Goal: Task Accomplishment & Management: Manage account settings

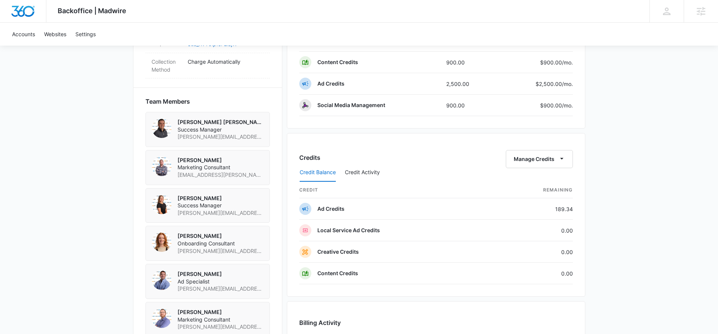
scroll to position [725, 0]
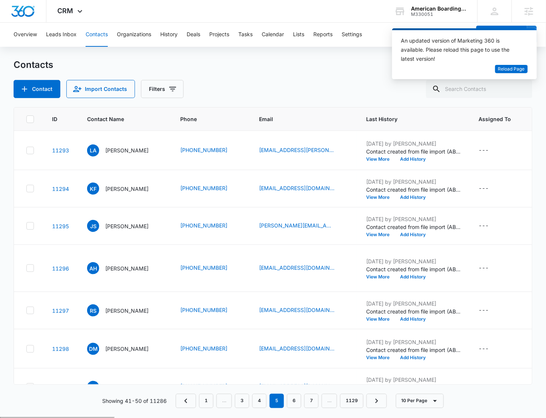
click at [428, 17] on div "American Boarding Kennel M330051 Your Accounts View All" at bounding box center [430, 11] width 94 height 22
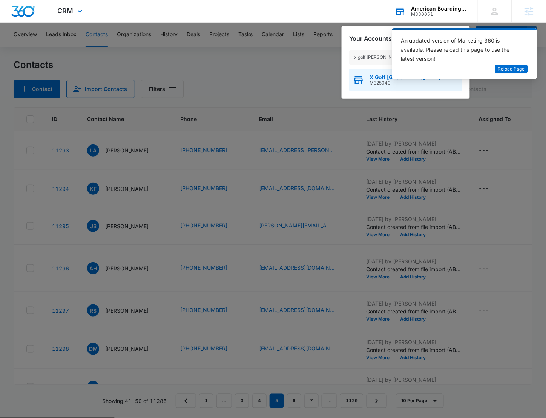
type input "x golf fred"
click at [372, 75] on span "X Golf [GEOGRAPHIC_DATA]" at bounding box center [405, 77] width 71 height 6
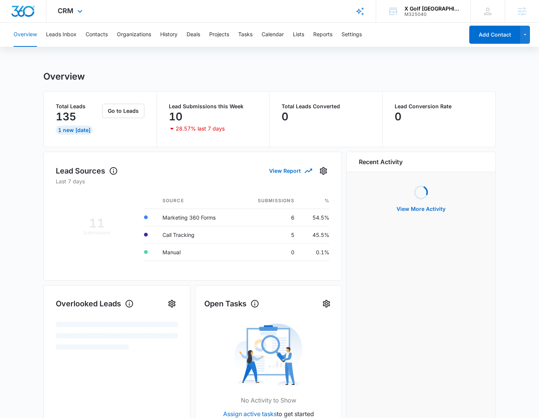
click at [70, 16] on div "CRM Apps Reputation Websites Forms CRM Email Social POS Content Ads Intelligenc…" at bounding box center [70, 11] width 49 height 22
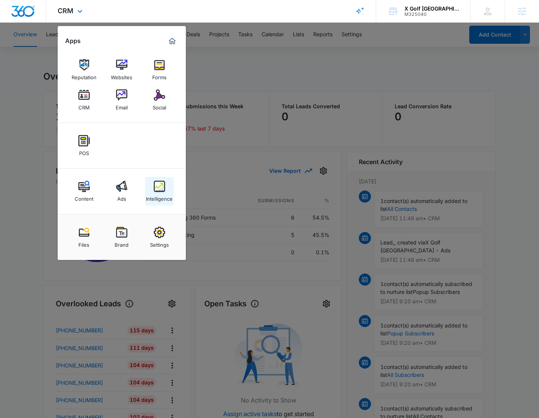
click at [153, 182] on link "Intelligence" at bounding box center [159, 191] width 29 height 29
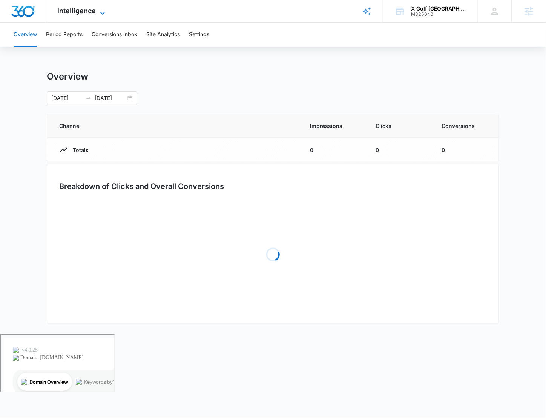
click at [75, 11] on span "Intelligence" at bounding box center [77, 11] width 38 height 8
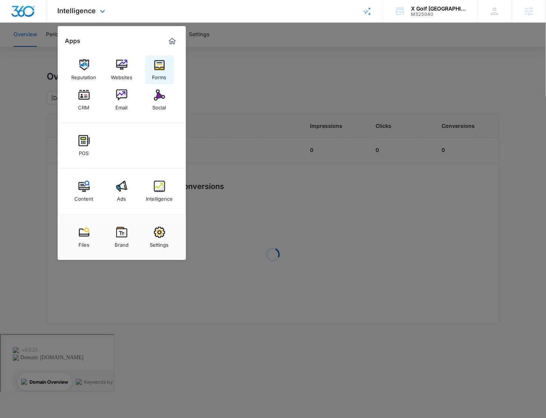
click at [156, 63] on img at bounding box center [159, 64] width 11 height 11
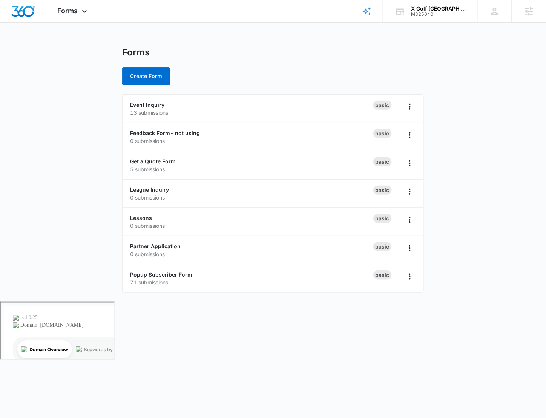
click at [84, 237] on main "Forms Create Form Event Inquiry 13 submissions Basic Feedback Form- not using 0…" at bounding box center [273, 174] width 546 height 255
click at [155, 159] on link "Get a Quote Form" at bounding box center [153, 161] width 46 height 6
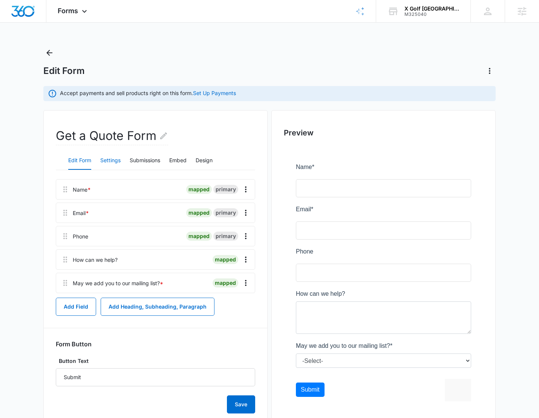
click at [104, 162] on button "Settings" at bounding box center [110, 160] width 20 height 18
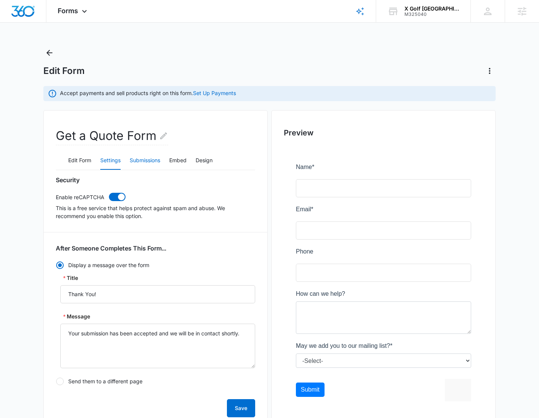
click at [160, 158] on button "Submissions" at bounding box center [145, 160] width 31 height 18
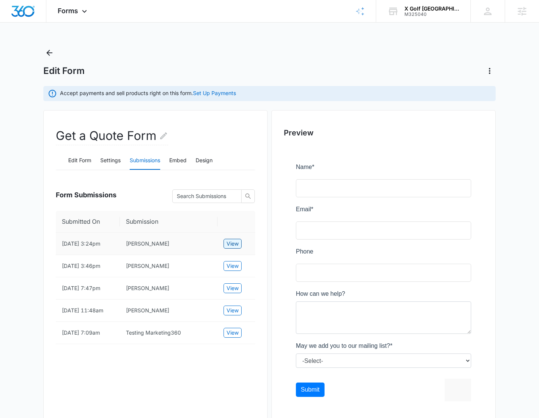
click at [224, 242] on button "View" at bounding box center [232, 244] width 18 height 10
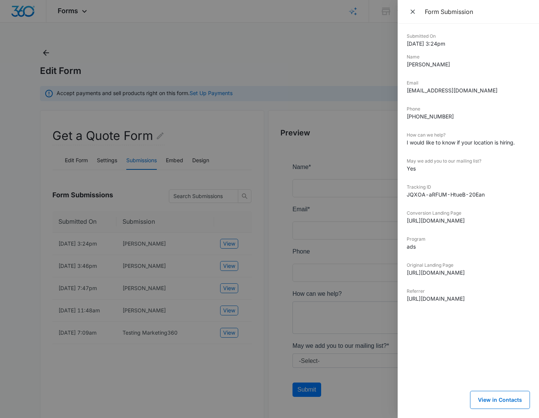
click at [408, 15] on button "Close" at bounding box center [414, 11] width 14 height 11
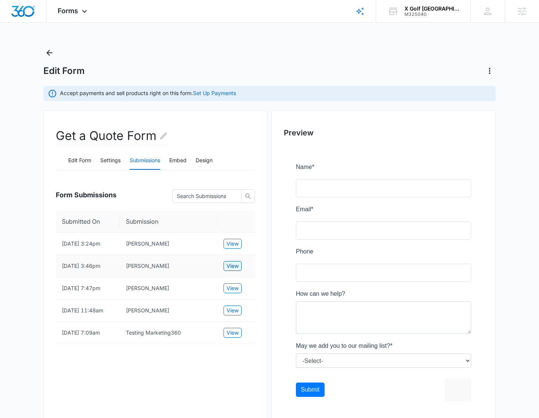
click at [231, 267] on span "View" at bounding box center [232, 266] width 12 height 8
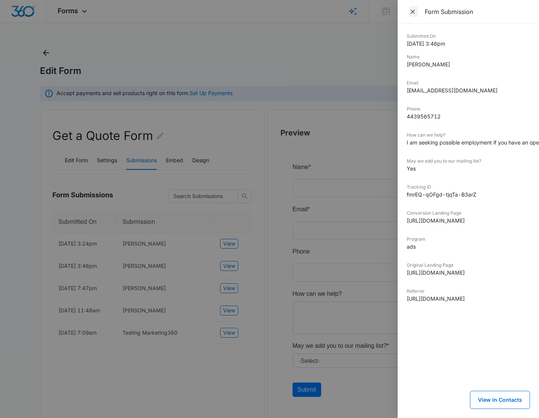
click at [413, 14] on icon "Close" at bounding box center [413, 12] width 8 height 8
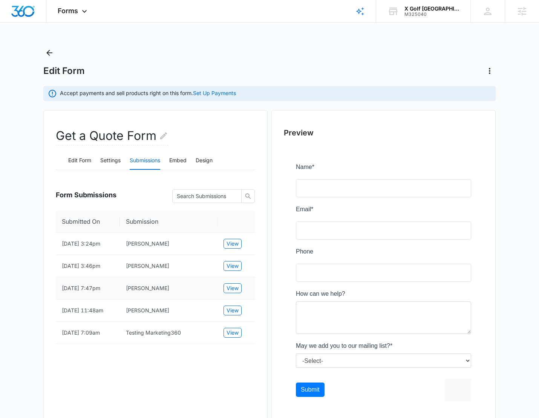
click at [234, 282] on td "View" at bounding box center [236, 288] width 38 height 22
click at [229, 289] on span "View" at bounding box center [232, 288] width 12 height 8
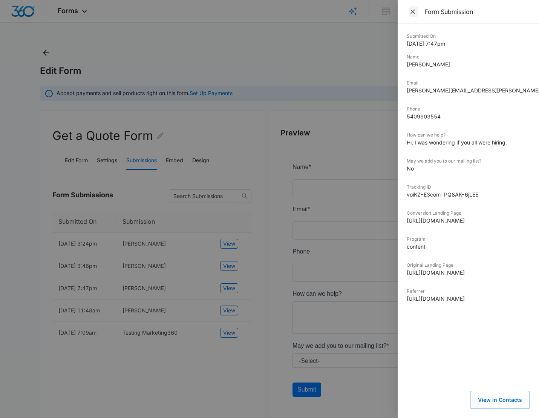
click at [417, 11] on span "Close" at bounding box center [413, 11] width 9 height 11
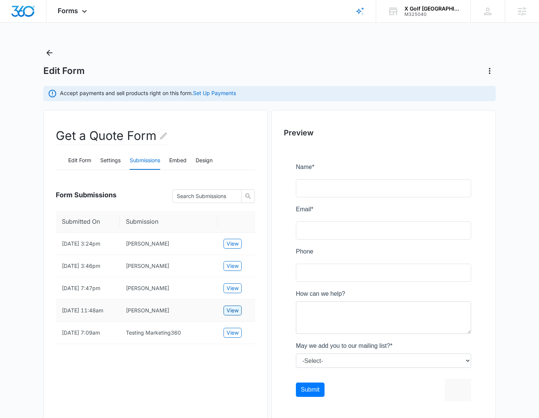
click at [226, 307] on span "View" at bounding box center [232, 310] width 12 height 8
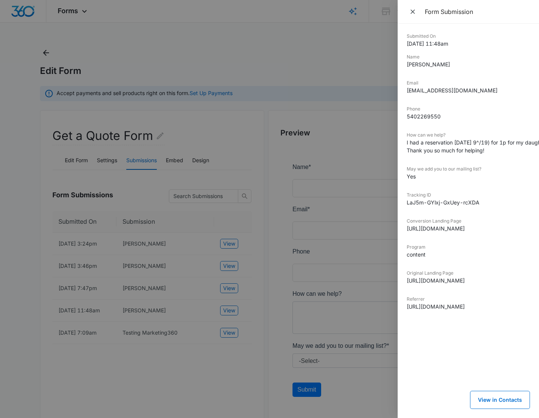
drag, startPoint x: 410, startPoint y: 8, endPoint x: 416, endPoint y: 44, distance: 37.6
click at [410, 8] on icon "Close" at bounding box center [413, 12] width 8 height 8
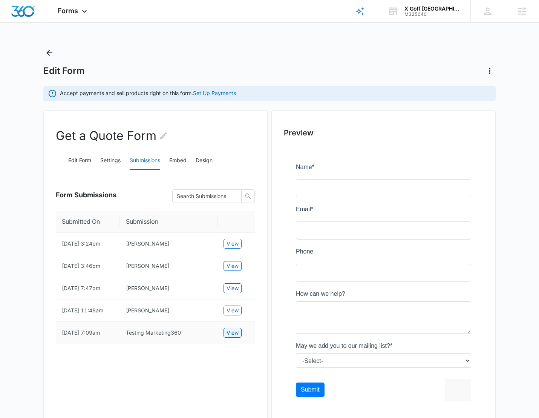
click at [233, 334] on span "View" at bounding box center [232, 332] width 12 height 8
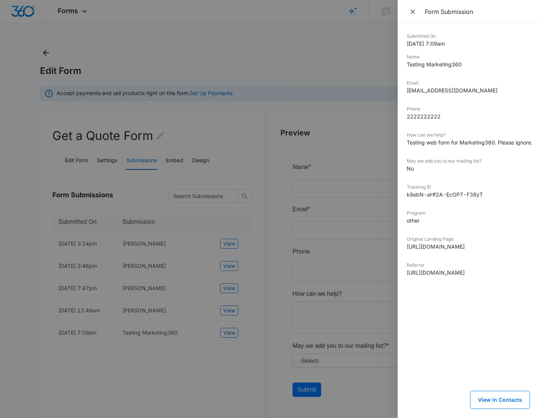
drag, startPoint x: 413, startPoint y: 9, endPoint x: 395, endPoint y: 11, distance: 17.4
click at [412, 9] on icon "Close" at bounding box center [413, 12] width 8 height 8
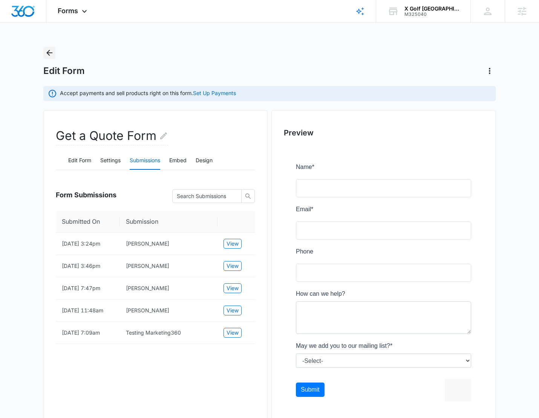
click at [43, 52] on button "Back" at bounding box center [49, 53] width 12 height 12
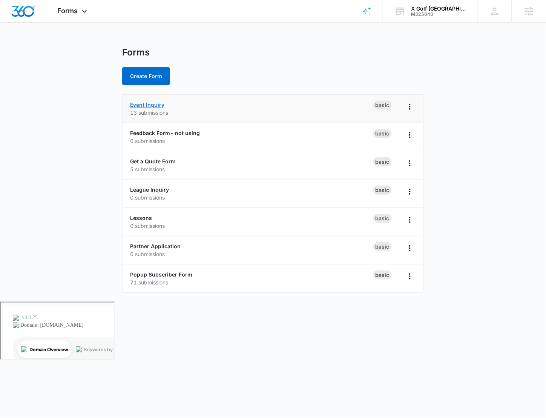
click at [142, 106] on link "Event Inquiry" at bounding box center [147, 104] width 34 height 6
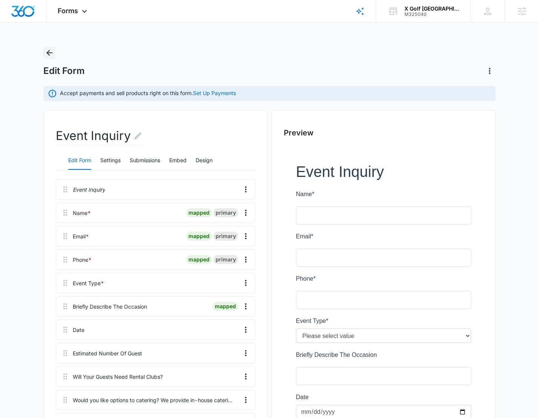
click at [52, 47] on button "Back" at bounding box center [49, 53] width 12 height 12
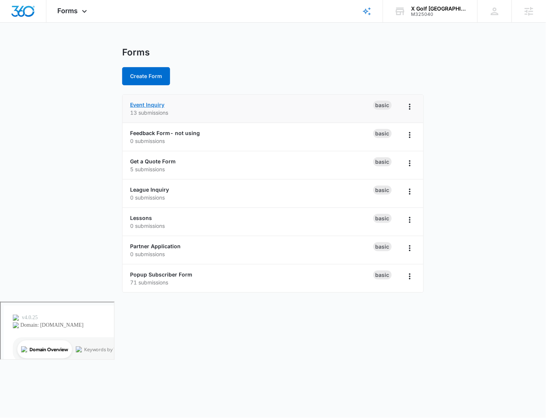
click at [158, 103] on link "Event Inquiry" at bounding box center [147, 104] width 34 height 6
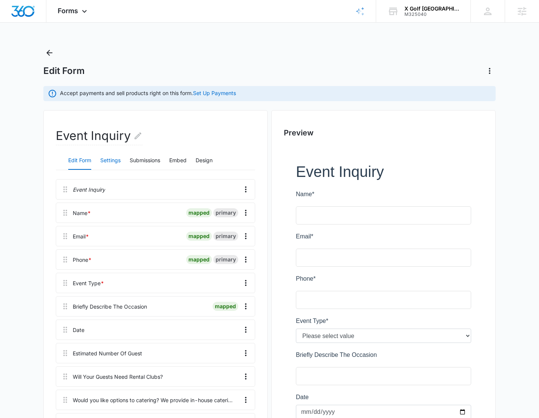
click at [115, 162] on button "Settings" at bounding box center [110, 160] width 20 height 18
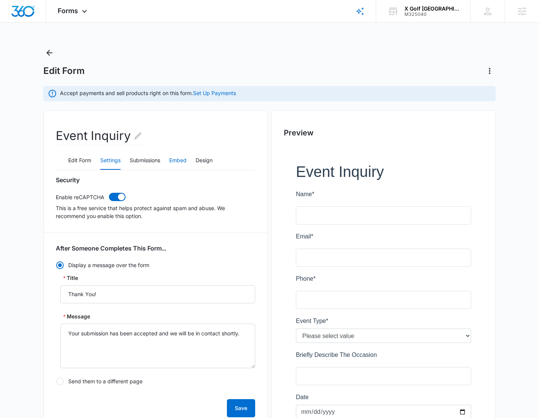
click at [172, 156] on button "Embed" at bounding box center [177, 160] width 17 height 18
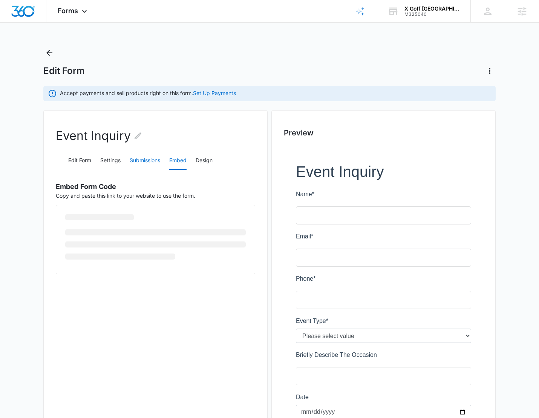
click at [156, 161] on button "Submissions" at bounding box center [145, 160] width 31 height 18
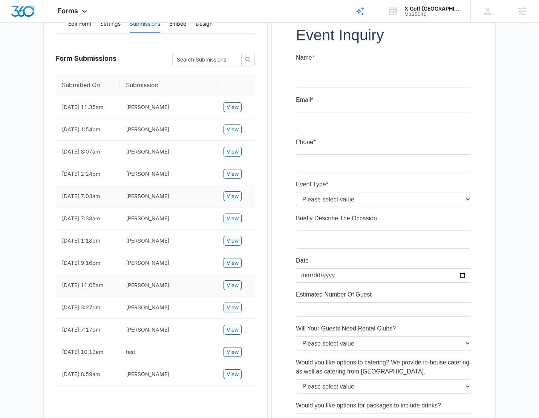
scroll to position [197, 0]
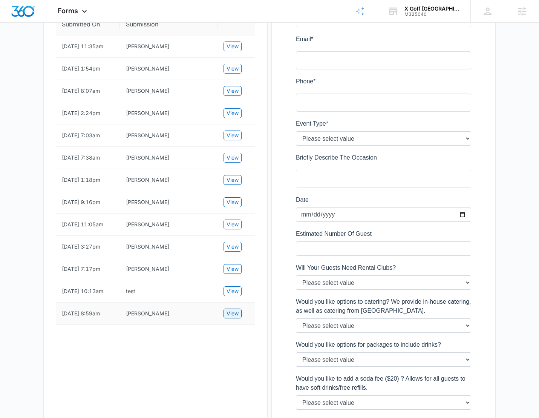
click at [238, 317] on span "View" at bounding box center [232, 313] width 12 height 8
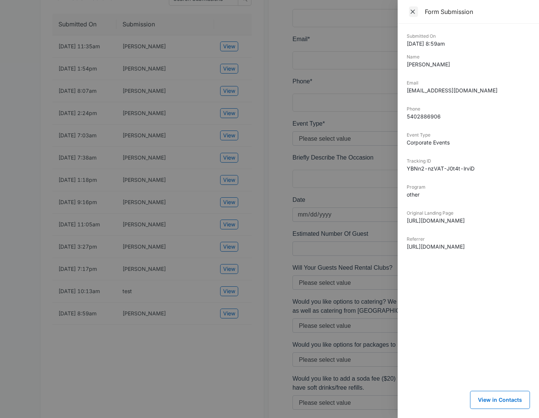
click at [413, 10] on icon "Close" at bounding box center [413, 12] width 8 height 8
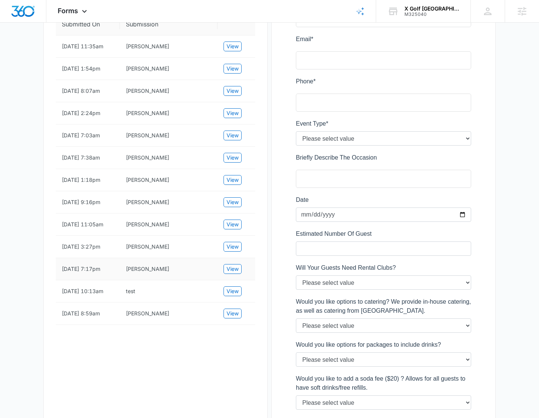
click at [222, 269] on td "View" at bounding box center [236, 269] width 38 height 22
click at [239, 269] on button "View" at bounding box center [232, 269] width 18 height 10
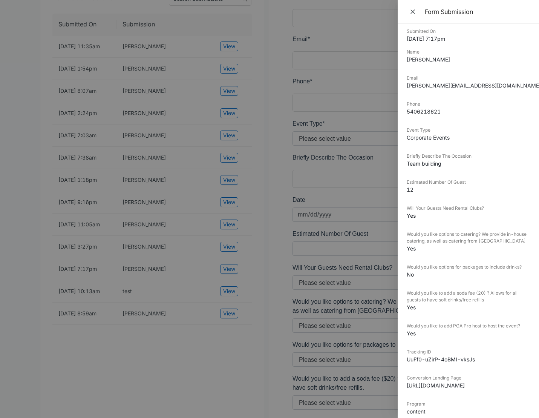
scroll to position [0, 0]
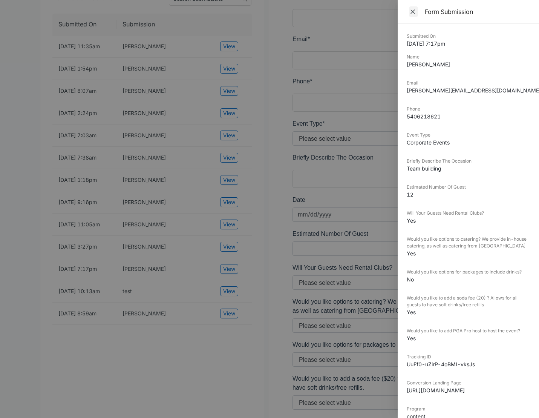
click at [411, 11] on icon "Close" at bounding box center [413, 12] width 8 height 8
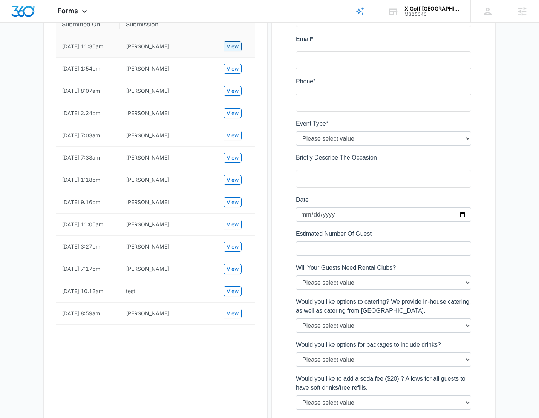
click at [225, 45] on button "View" at bounding box center [232, 46] width 18 height 10
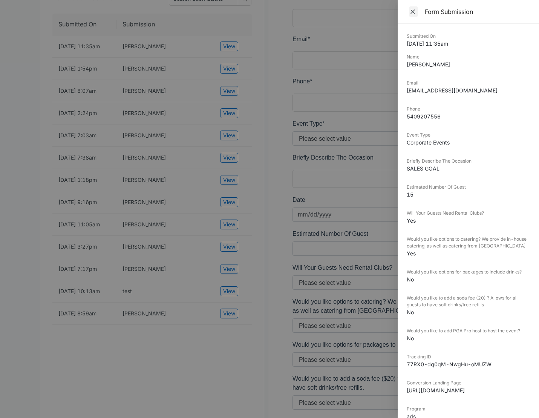
click at [412, 11] on icon "Close" at bounding box center [413, 12] width 8 height 8
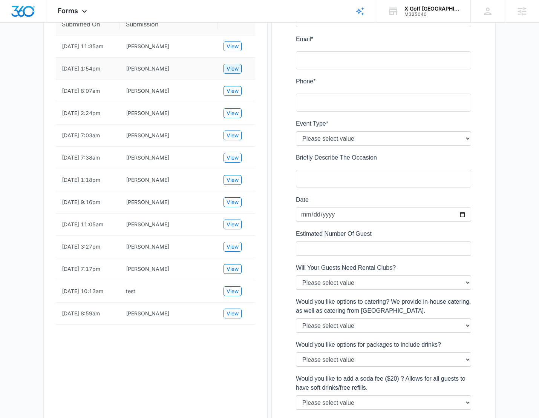
click at [226, 68] on button "View" at bounding box center [232, 69] width 18 height 10
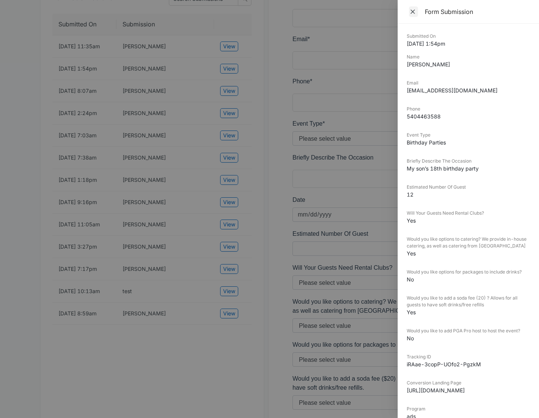
click at [414, 12] on icon "Close" at bounding box center [413, 12] width 8 height 8
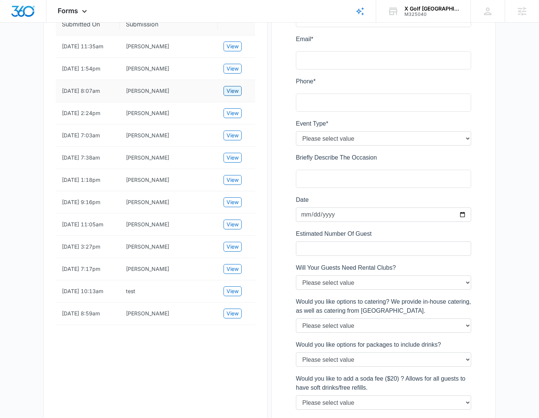
click at [236, 92] on span "View" at bounding box center [232, 91] width 12 height 8
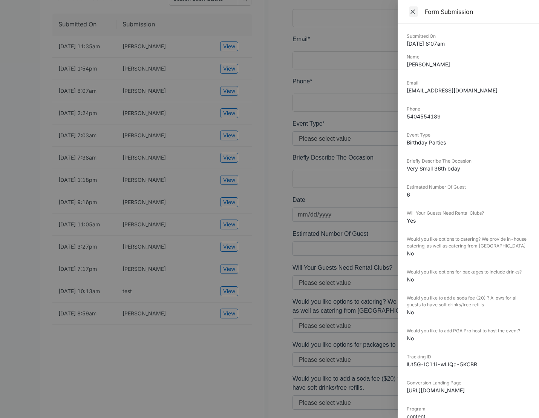
click at [413, 12] on icon "Close" at bounding box center [413, 12] width 8 height 8
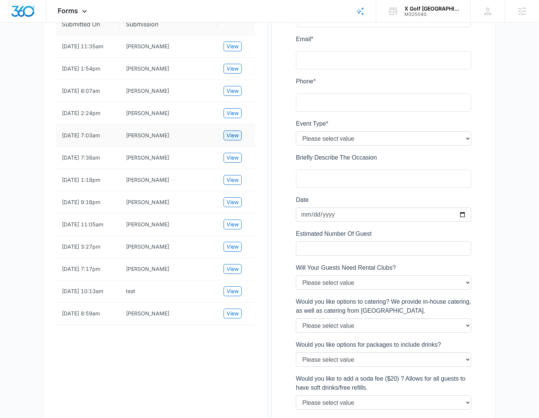
click at [224, 139] on button "View" at bounding box center [232, 135] width 18 height 10
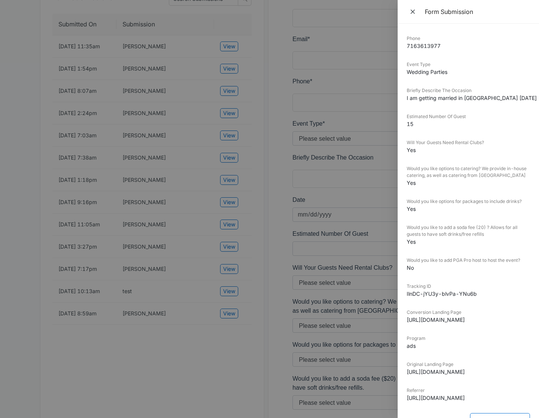
scroll to position [73, 0]
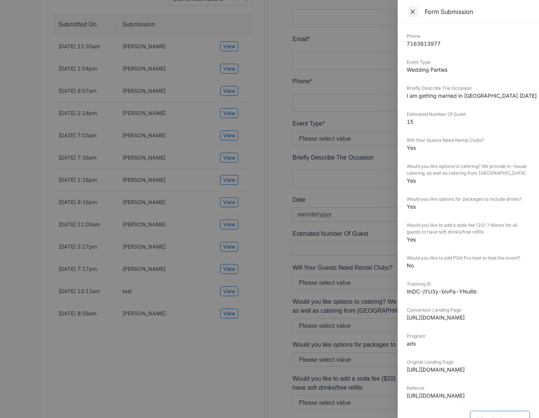
click at [410, 9] on icon "Close" at bounding box center [413, 12] width 8 height 8
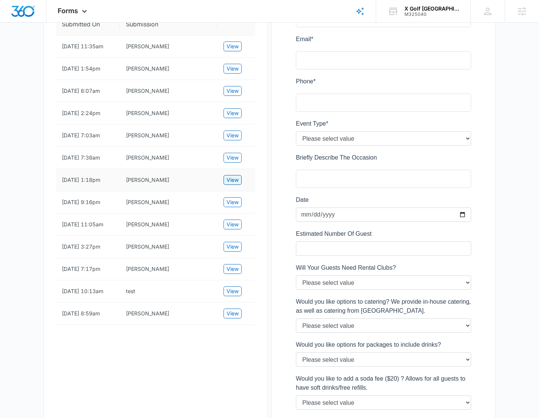
click at [240, 179] on button "View" at bounding box center [232, 180] width 18 height 10
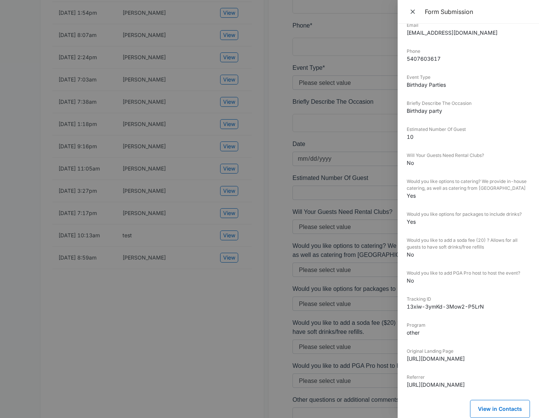
scroll to position [355, 0]
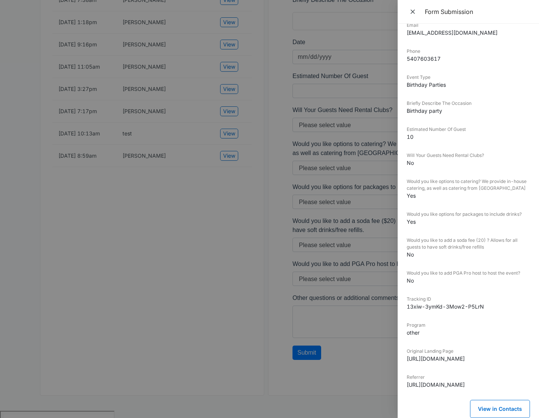
drag, startPoint x: 412, startPoint y: 8, endPoint x: 383, endPoint y: 64, distance: 63.2
click at [412, 9] on icon "Close" at bounding box center [413, 12] width 8 height 8
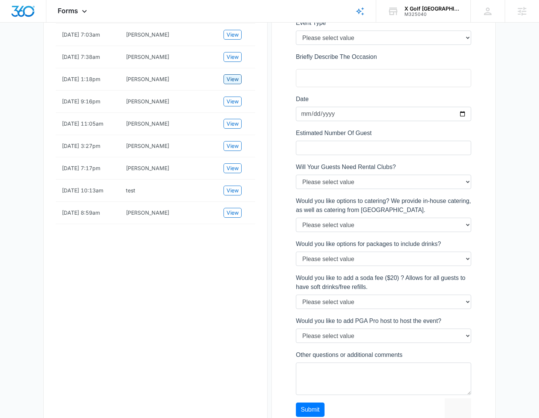
scroll to position [152, 0]
